Goal: Task Accomplishment & Management: Manage account settings

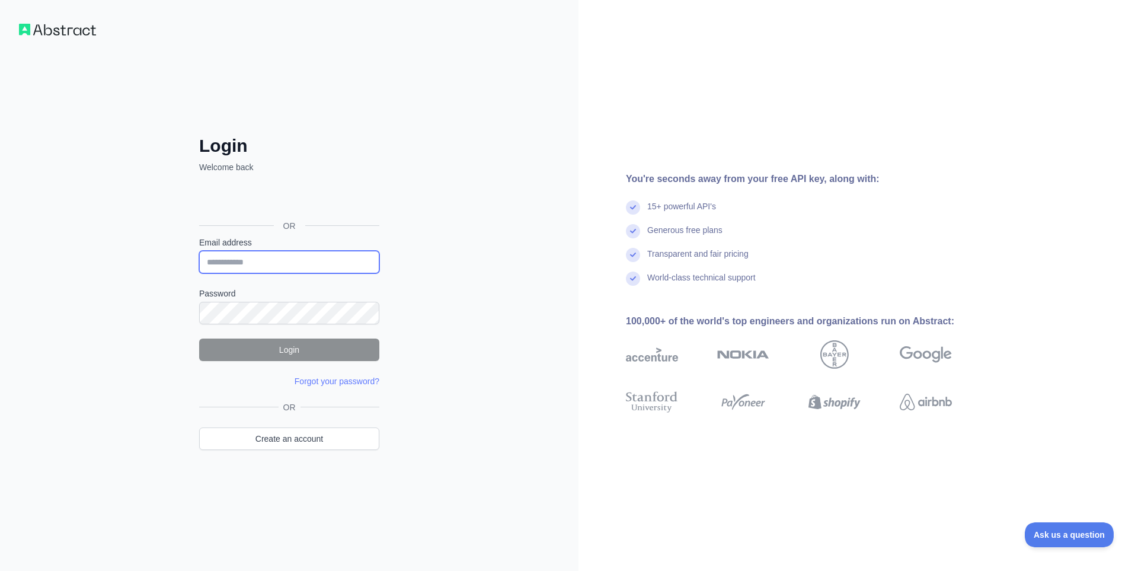
click at [283, 267] on input "Email address" at bounding box center [289, 262] width 180 height 23
type input "**********"
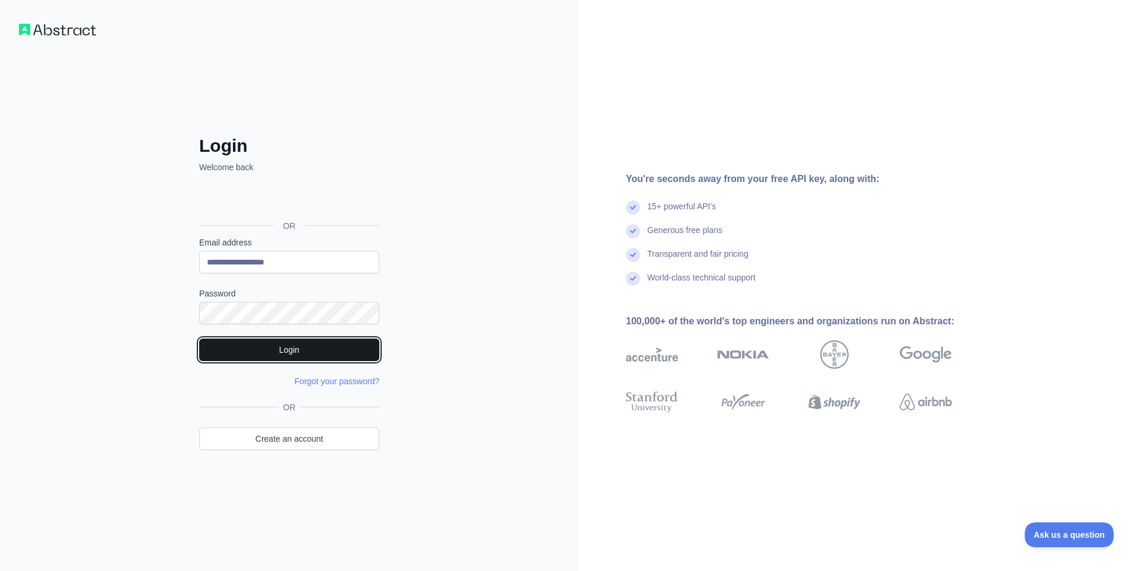
click at [302, 349] on button "Login" at bounding box center [289, 350] width 180 height 23
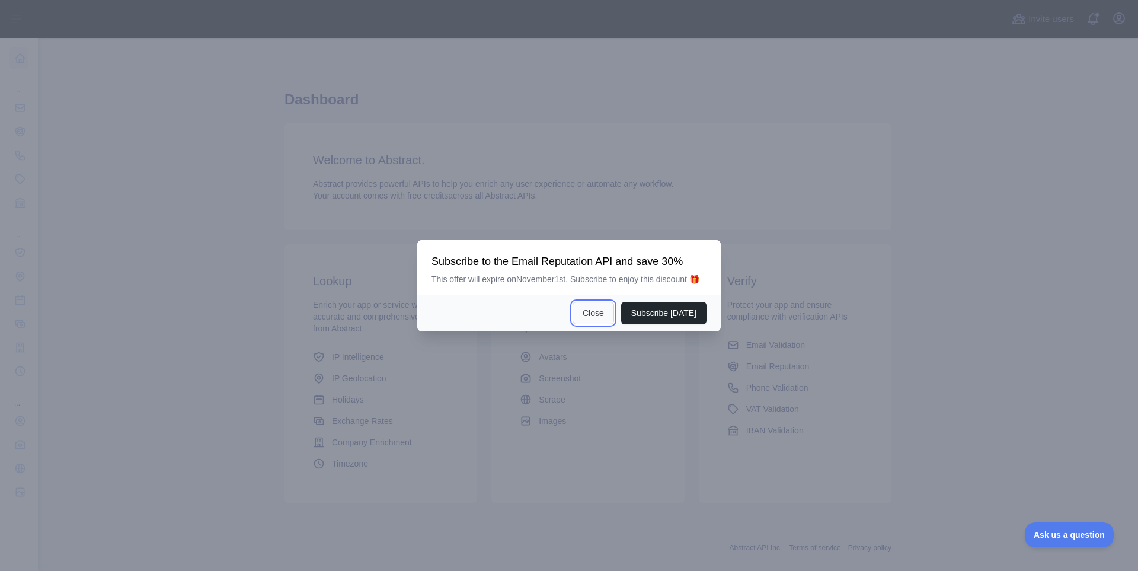
click at [592, 317] on button "Close" at bounding box center [593, 313] width 41 height 23
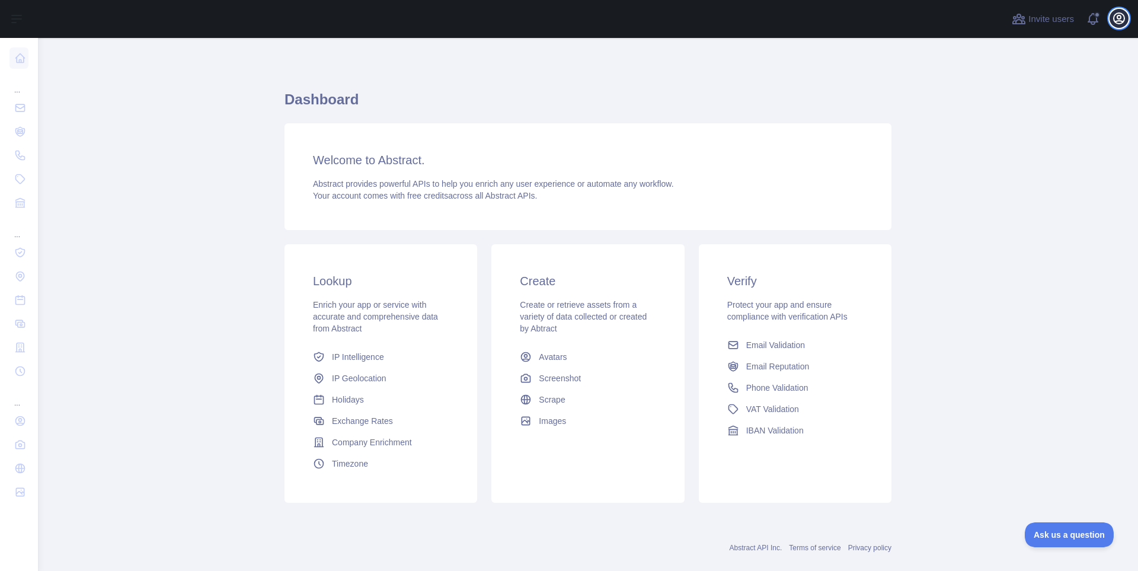
click at [1122, 23] on icon "button" at bounding box center [1119, 18] width 11 height 11
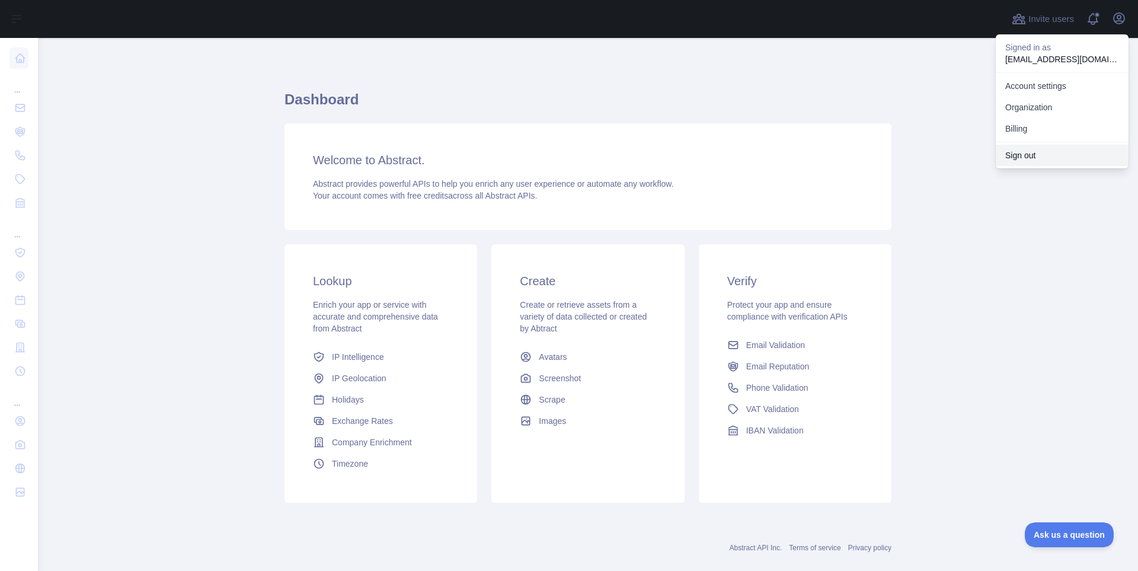
click at [1032, 154] on button "Sign out" at bounding box center [1062, 155] width 133 height 21
